Goal: Task Accomplishment & Management: Use online tool/utility

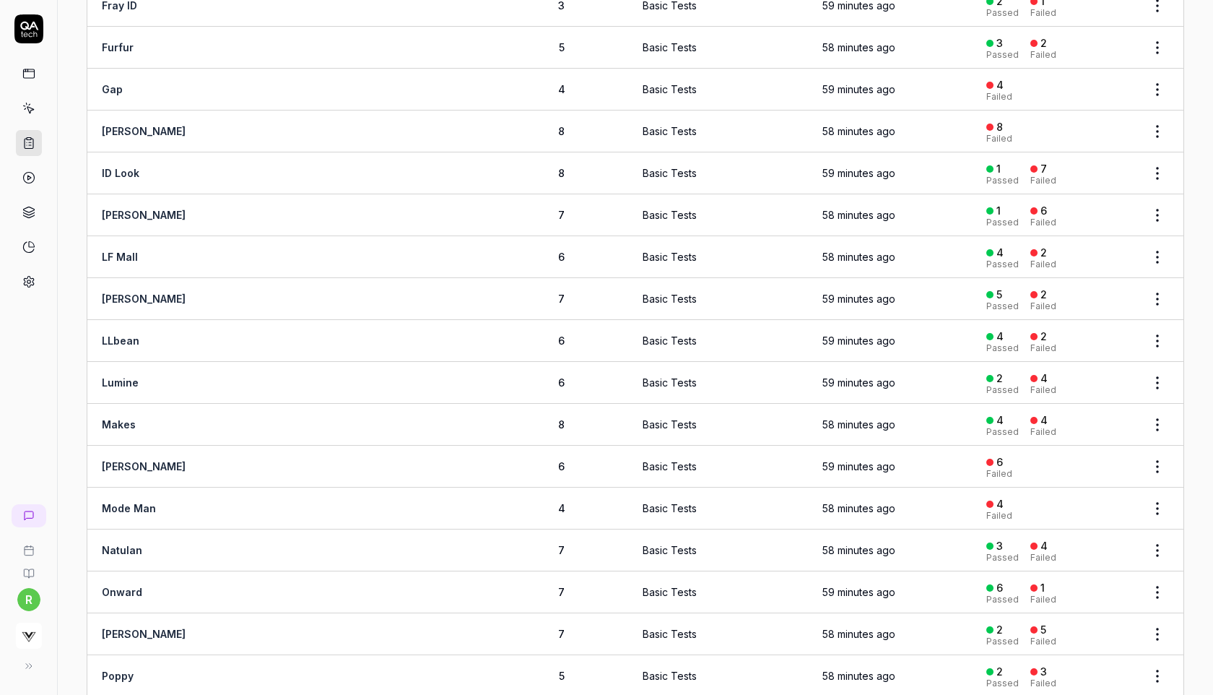
scroll to position [1163, 0]
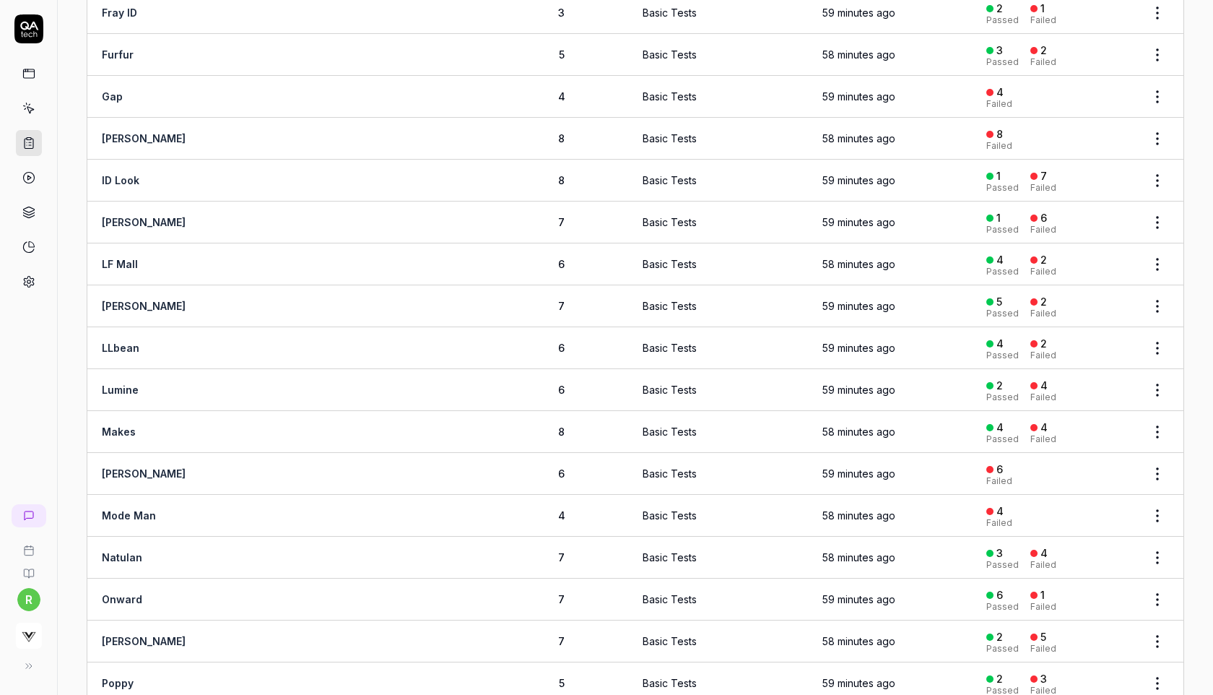
click at [1153, 87] on html "r Home / Test Plans Home / Test Plans Test Plans Create Test Plan Groups of Tes…" at bounding box center [606, 347] width 1213 height 695
click at [991, 77] on html "r Home / Test Plans Home / Test Plans Test Plans Create Test Plan Groups of Tes…" at bounding box center [606, 347] width 1213 height 695
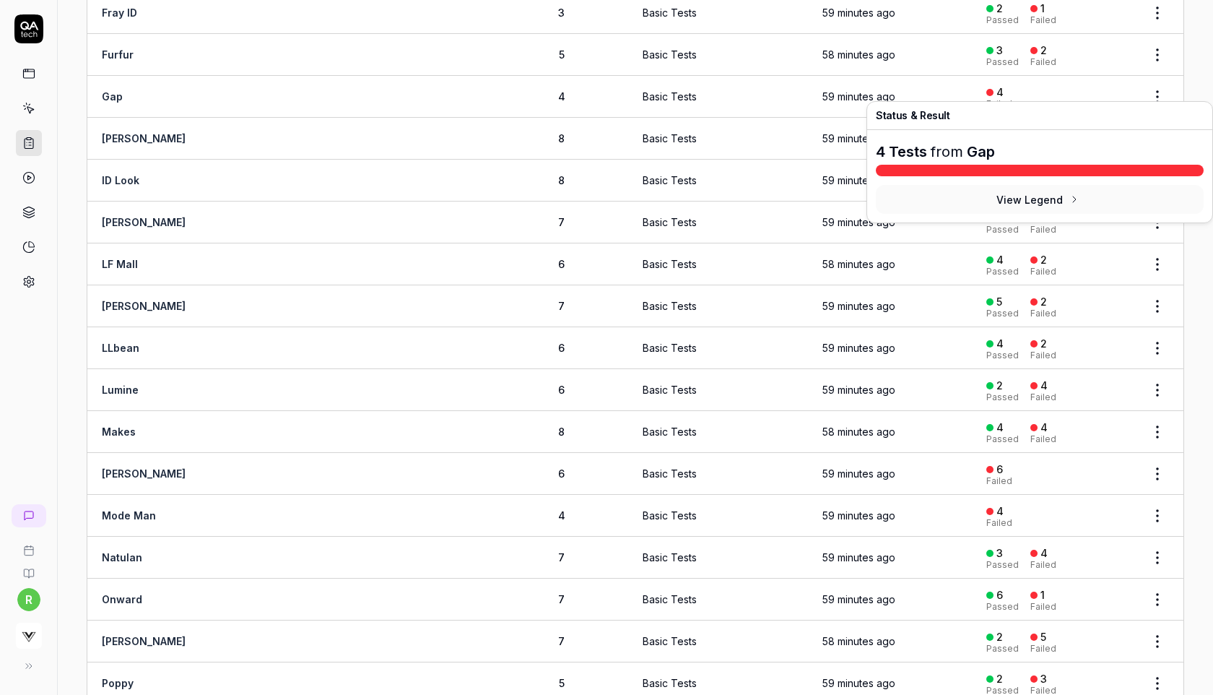
click at [996, 86] on div "4" at bounding box center [999, 92] width 7 height 13
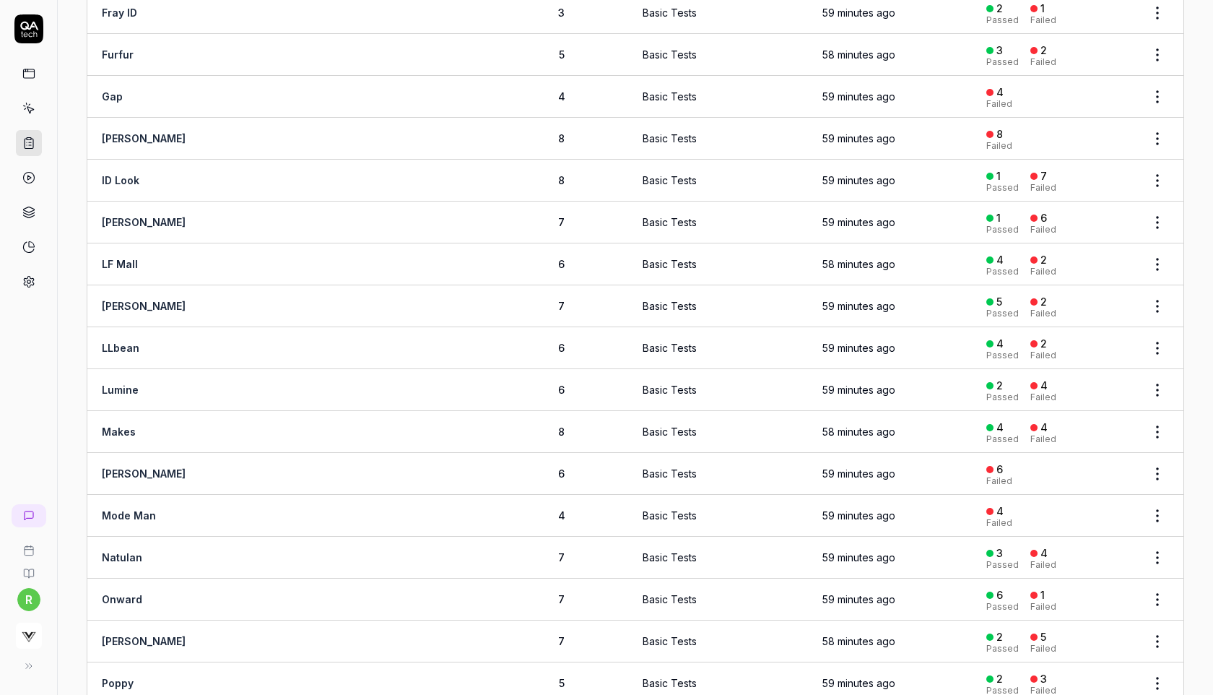
click at [115, 79] on td "Gap" at bounding box center [224, 97] width 274 height 42
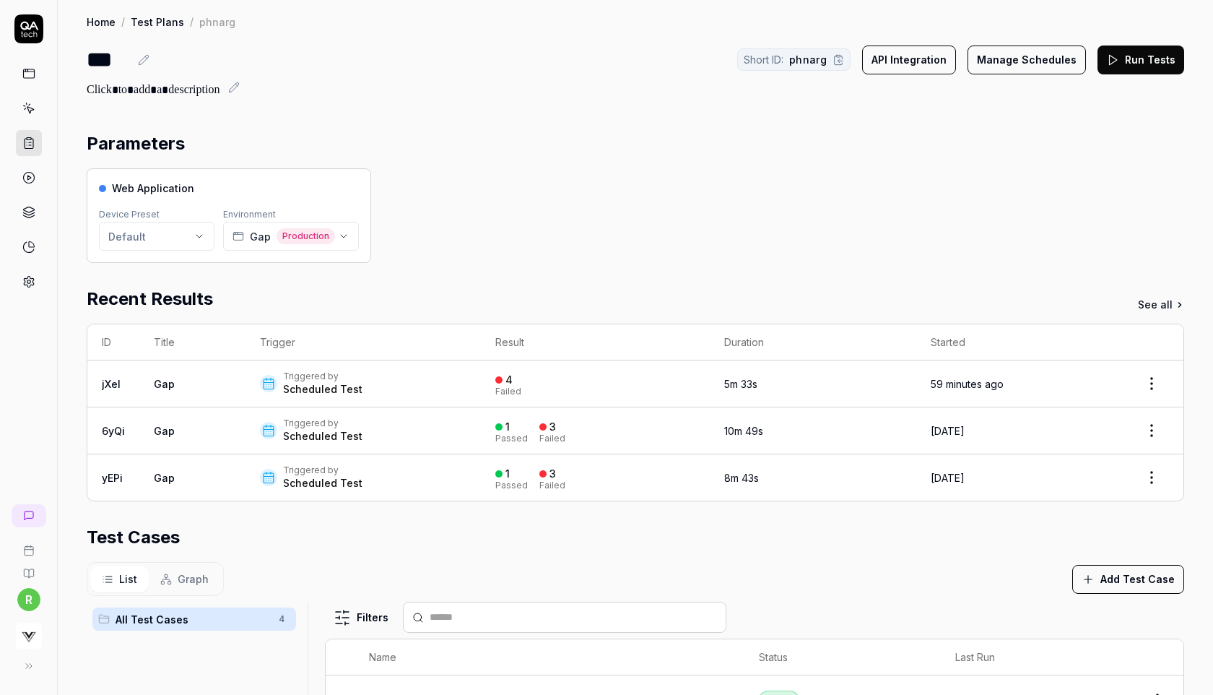
click at [1113, 64] on icon at bounding box center [1112, 59] width 13 height 13
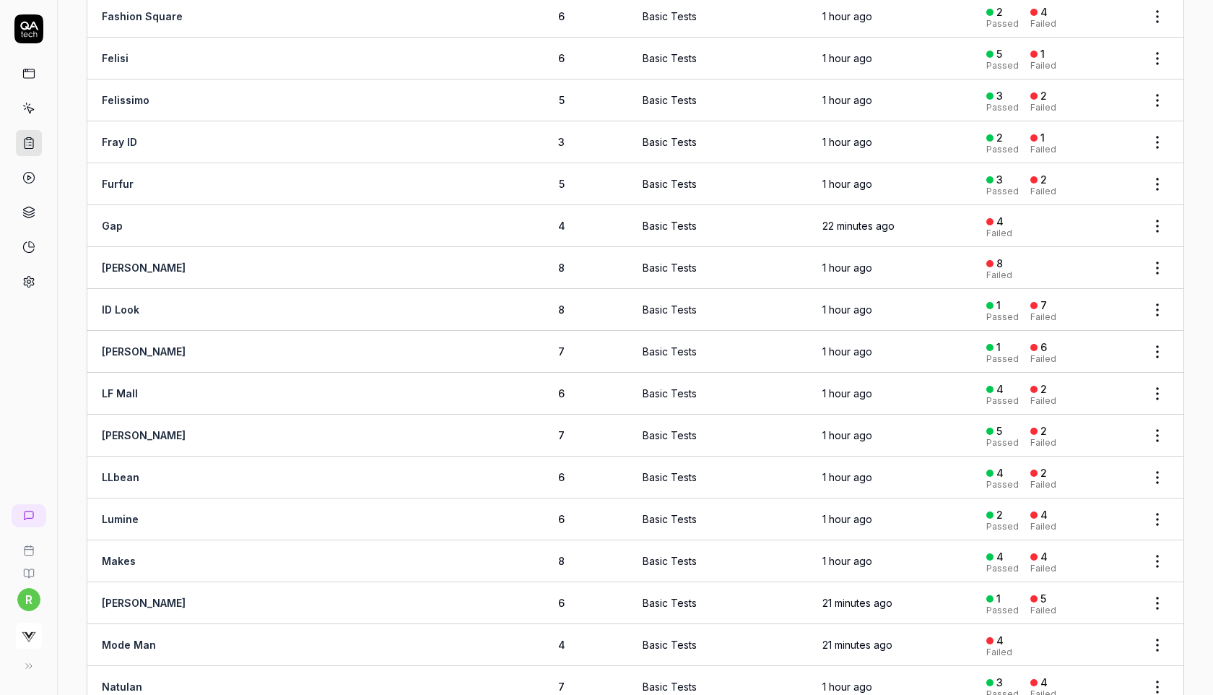
scroll to position [1018, 0]
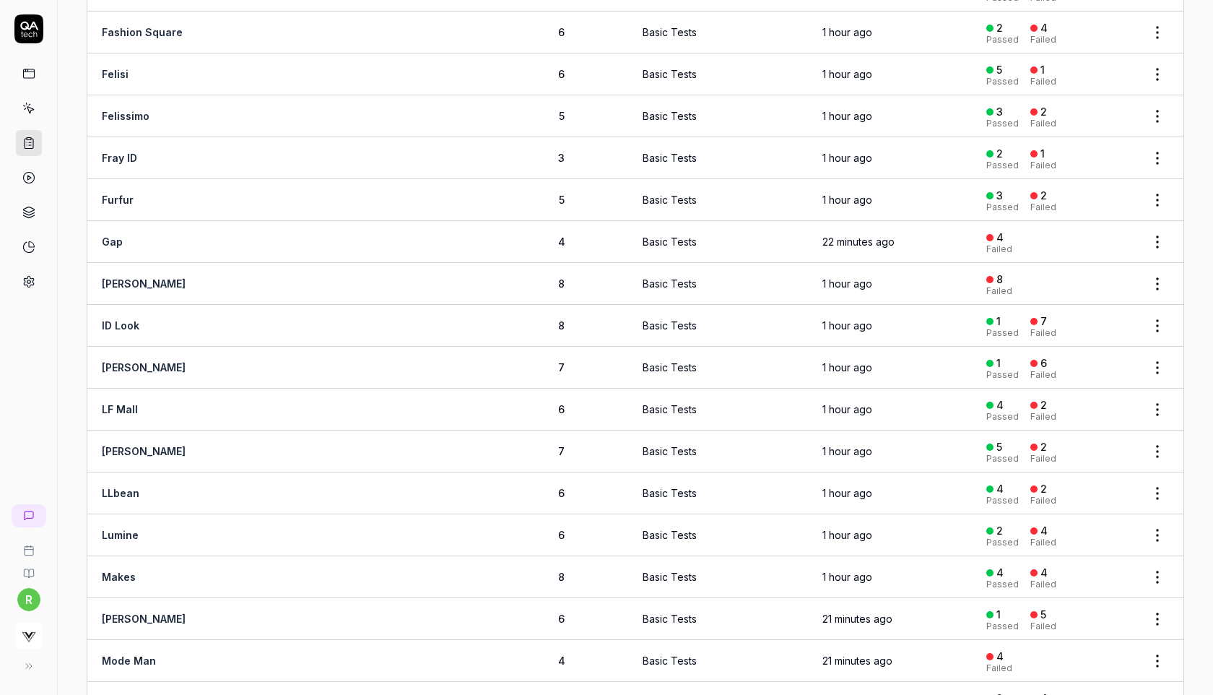
click at [1152, 224] on html "r Home / Test Plans Home / Test Plans Test Plans Create Test Plan Groups of Tes…" at bounding box center [606, 347] width 1213 height 695
click at [1068, 352] on div "Edit" at bounding box center [1097, 357] width 137 height 32
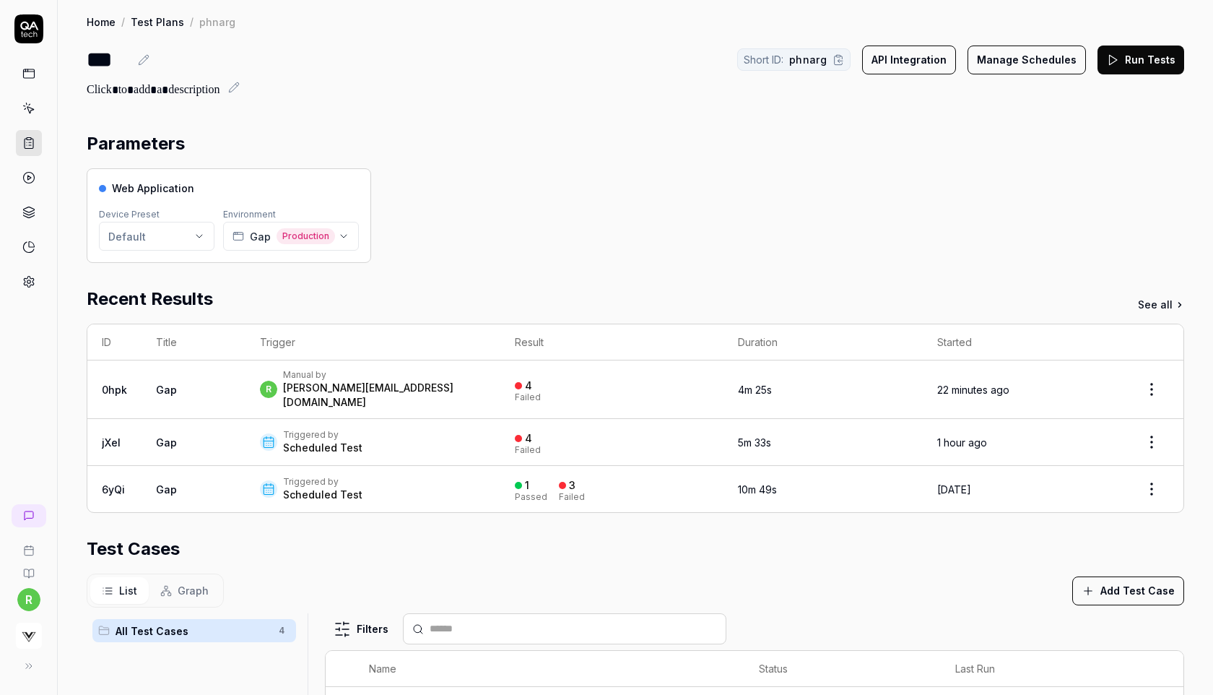
click at [1119, 64] on icon at bounding box center [1112, 59] width 13 height 13
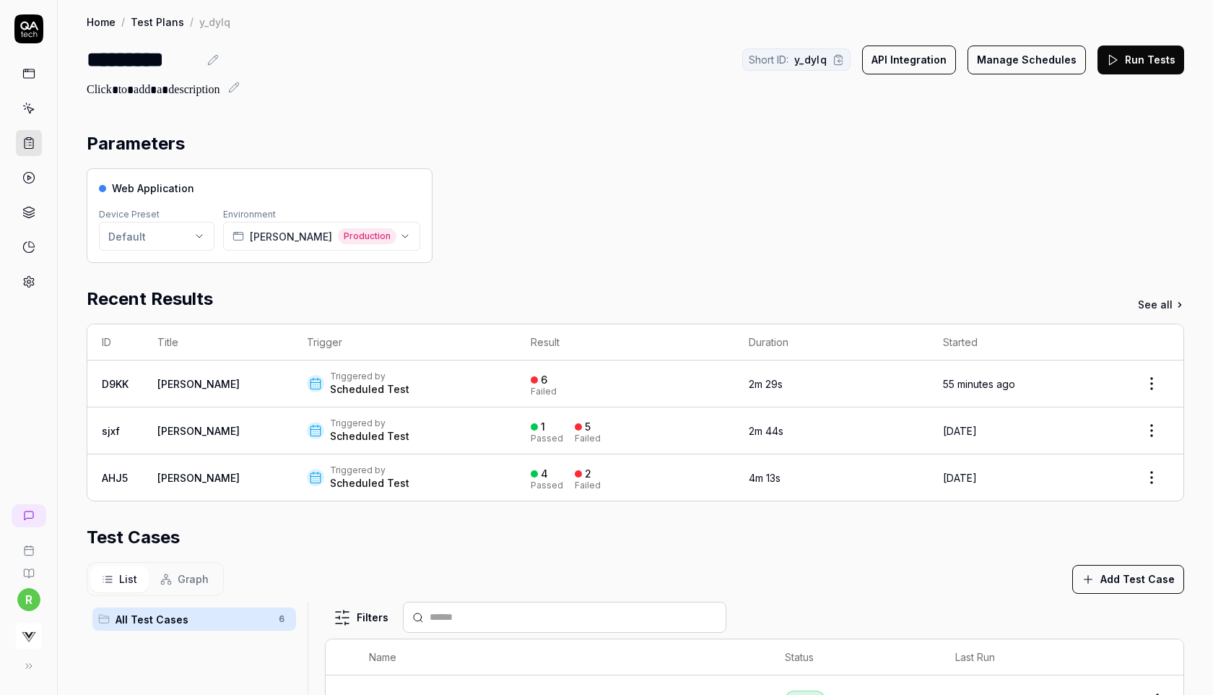
click at [1115, 53] on icon at bounding box center [1112, 59] width 13 height 13
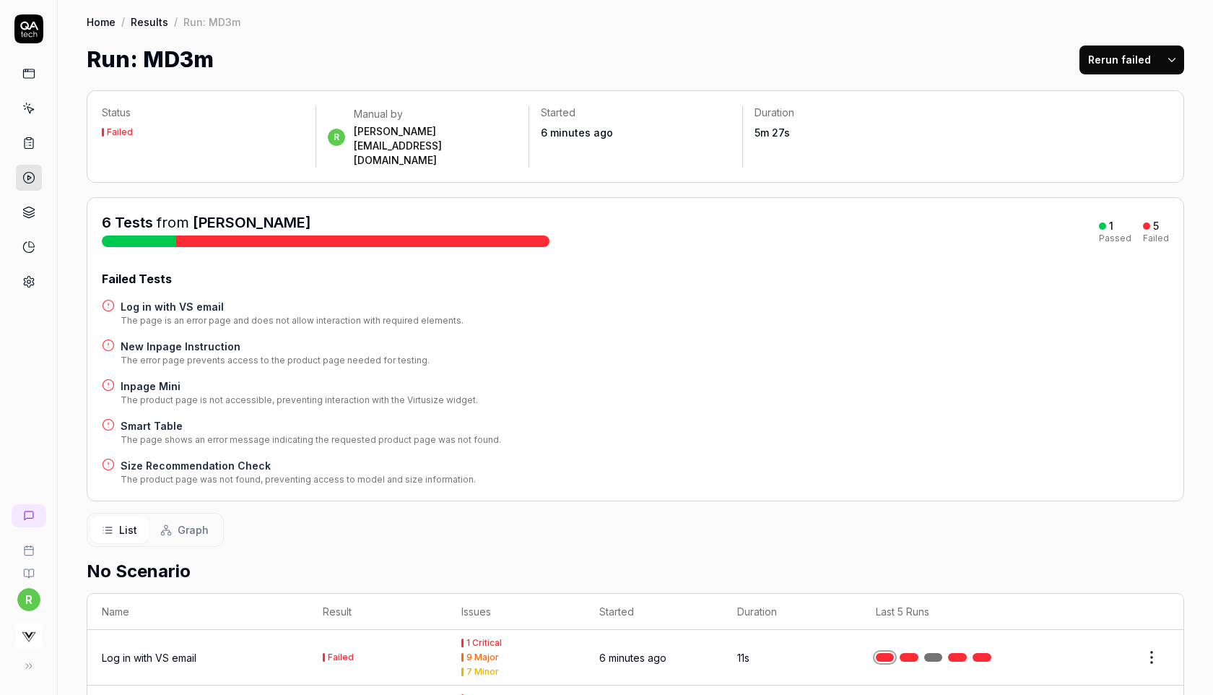
scroll to position [257, 0]
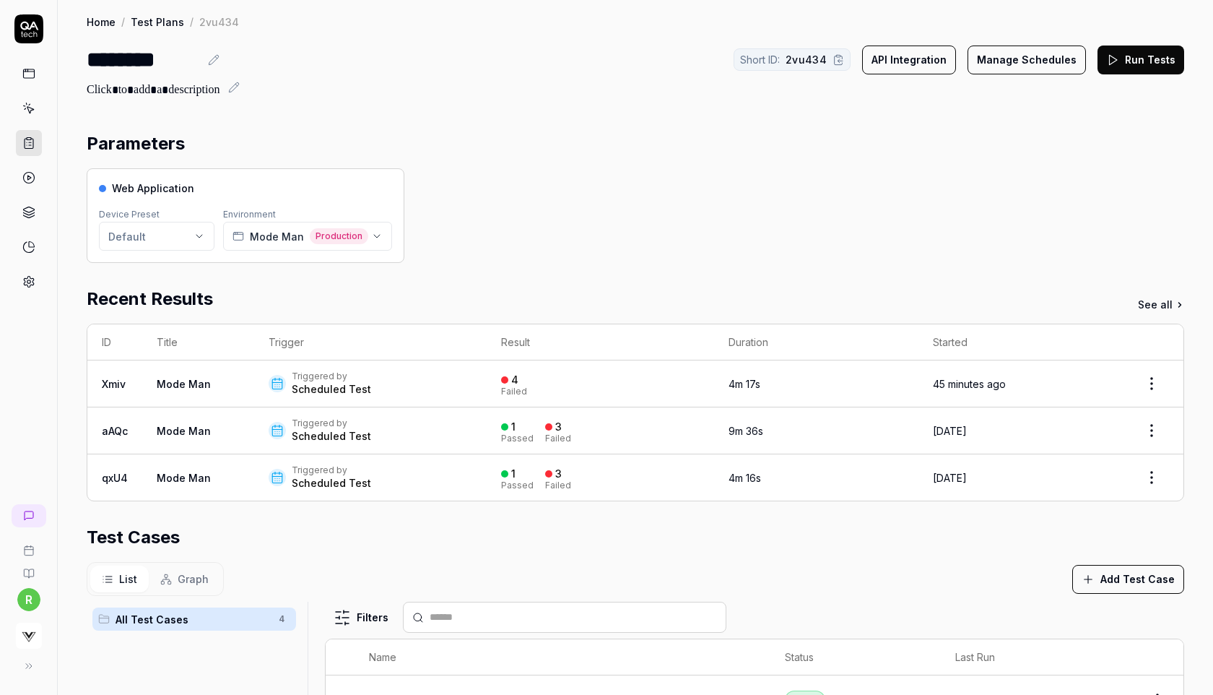
click at [1146, 51] on button "Run Tests" at bounding box center [1141, 59] width 87 height 29
click at [1126, 68] on button "Run Tests" at bounding box center [1141, 59] width 87 height 29
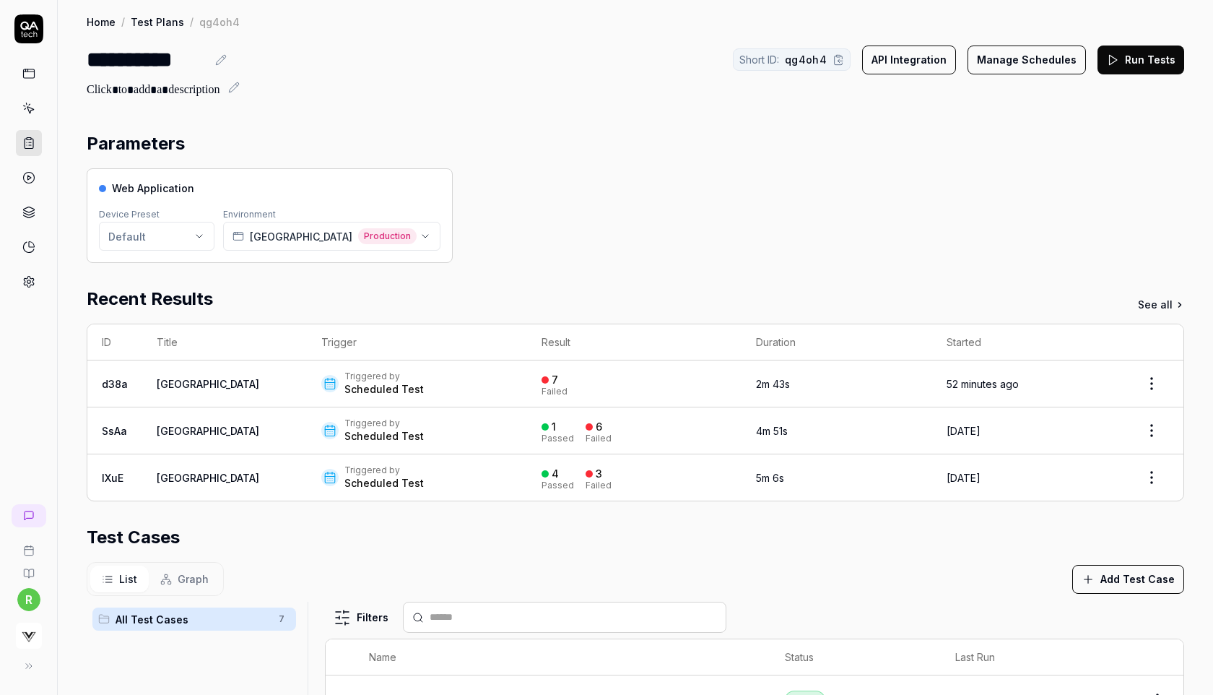
click at [1122, 74] on div "Short ID: qg4oh4 API Integration Manage Schedules Run Tests" at bounding box center [958, 59] width 451 height 32
click at [1138, 64] on button "Run Tests" at bounding box center [1141, 59] width 87 height 29
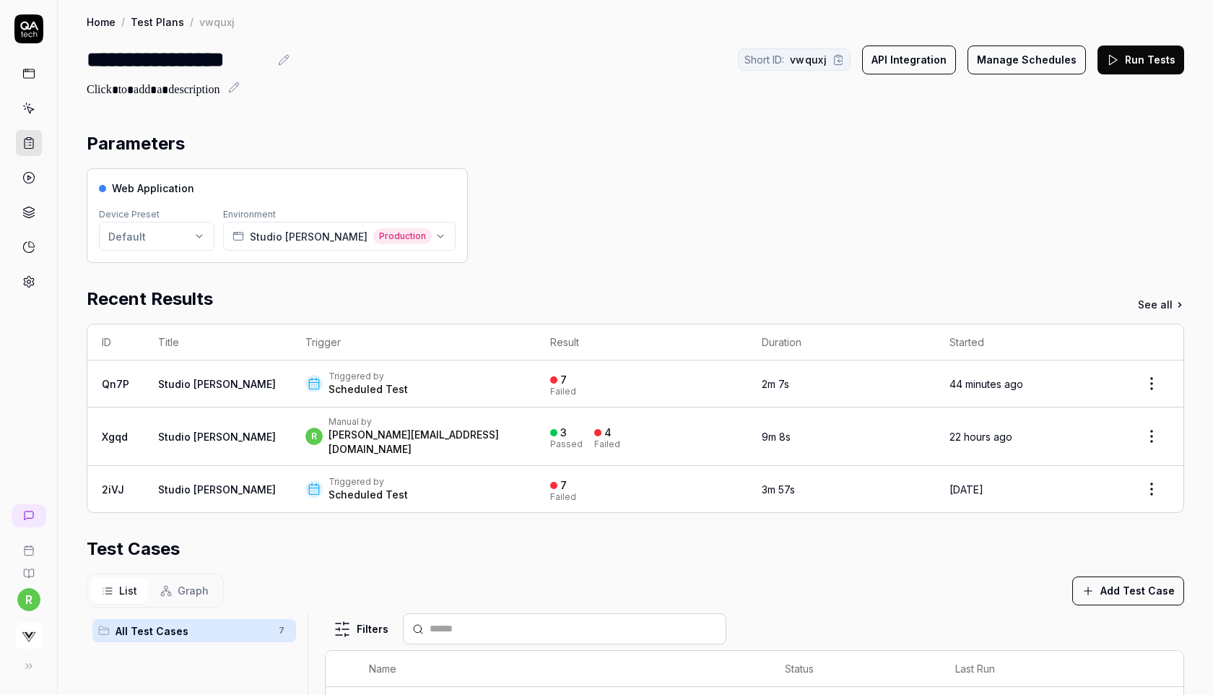
click at [1123, 67] on button "Run Tests" at bounding box center [1141, 59] width 87 height 29
click at [937, 170] on div "Web Application Device Preset Default Environment Studio [PERSON_NAME] Producti…" at bounding box center [636, 215] width 1098 height 95
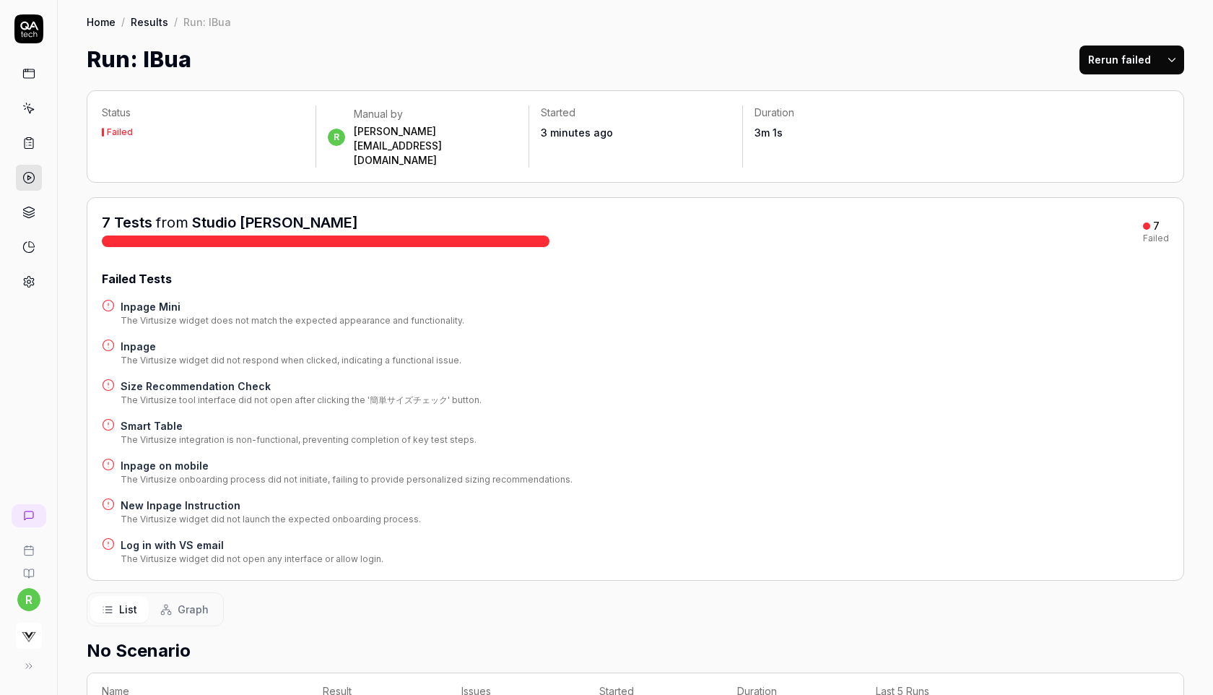
click at [1112, 53] on button "Rerun failed" at bounding box center [1119, 59] width 80 height 29
